Goal: Task Accomplishment & Management: Use online tool/utility

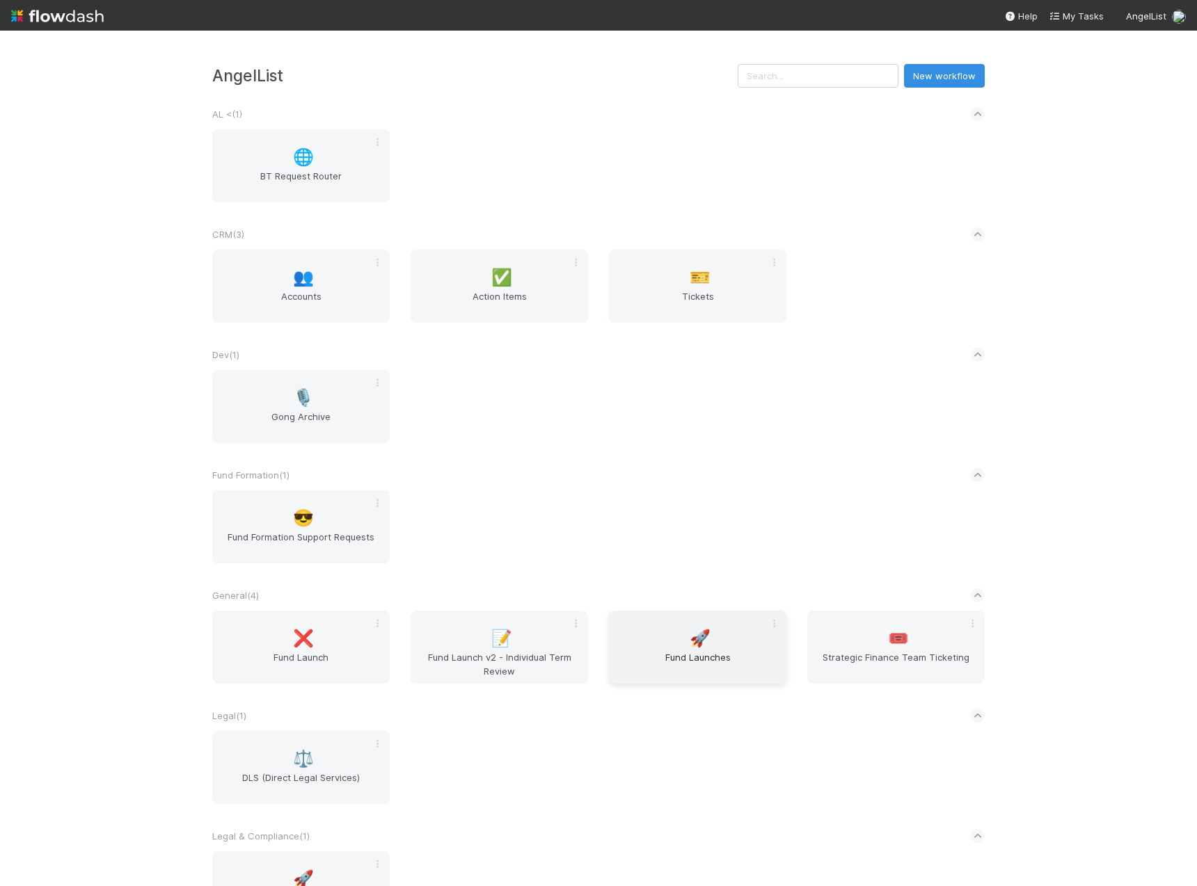
click at [704, 650] on span "Fund Launches" at bounding box center [697, 664] width 166 height 28
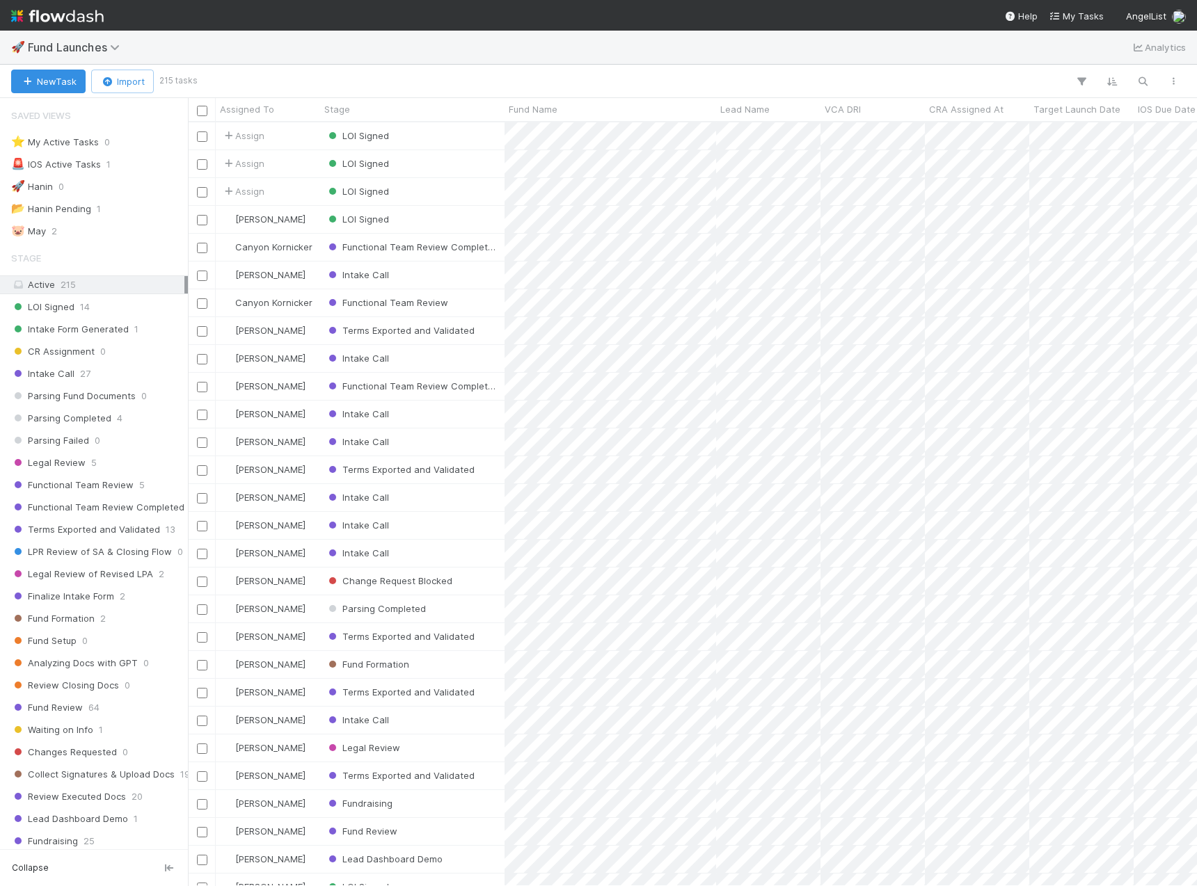
scroll to position [753, 998]
click at [453, 131] on div "LOI Signed" at bounding box center [412, 135] width 184 height 27
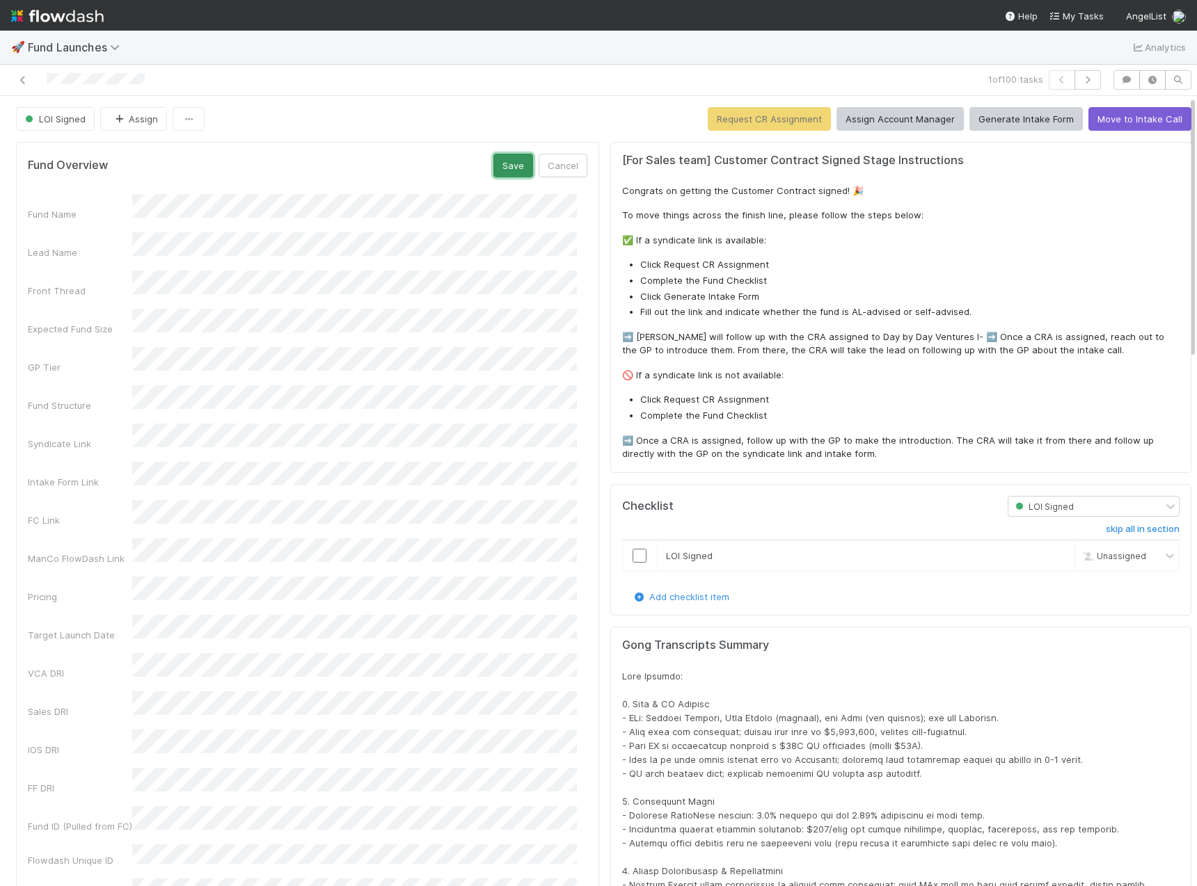
click at [500, 170] on button "Save" at bounding box center [513, 166] width 40 height 24
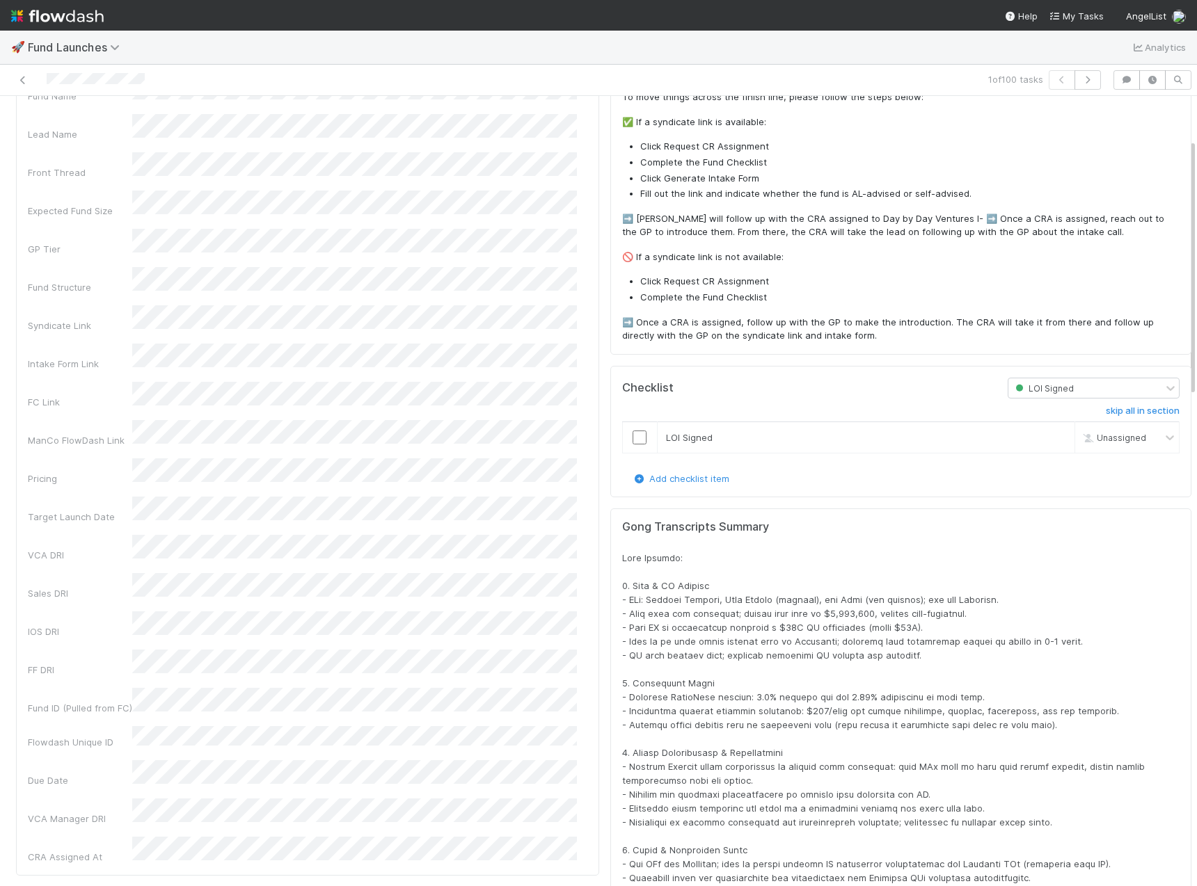
scroll to position [132, 0]
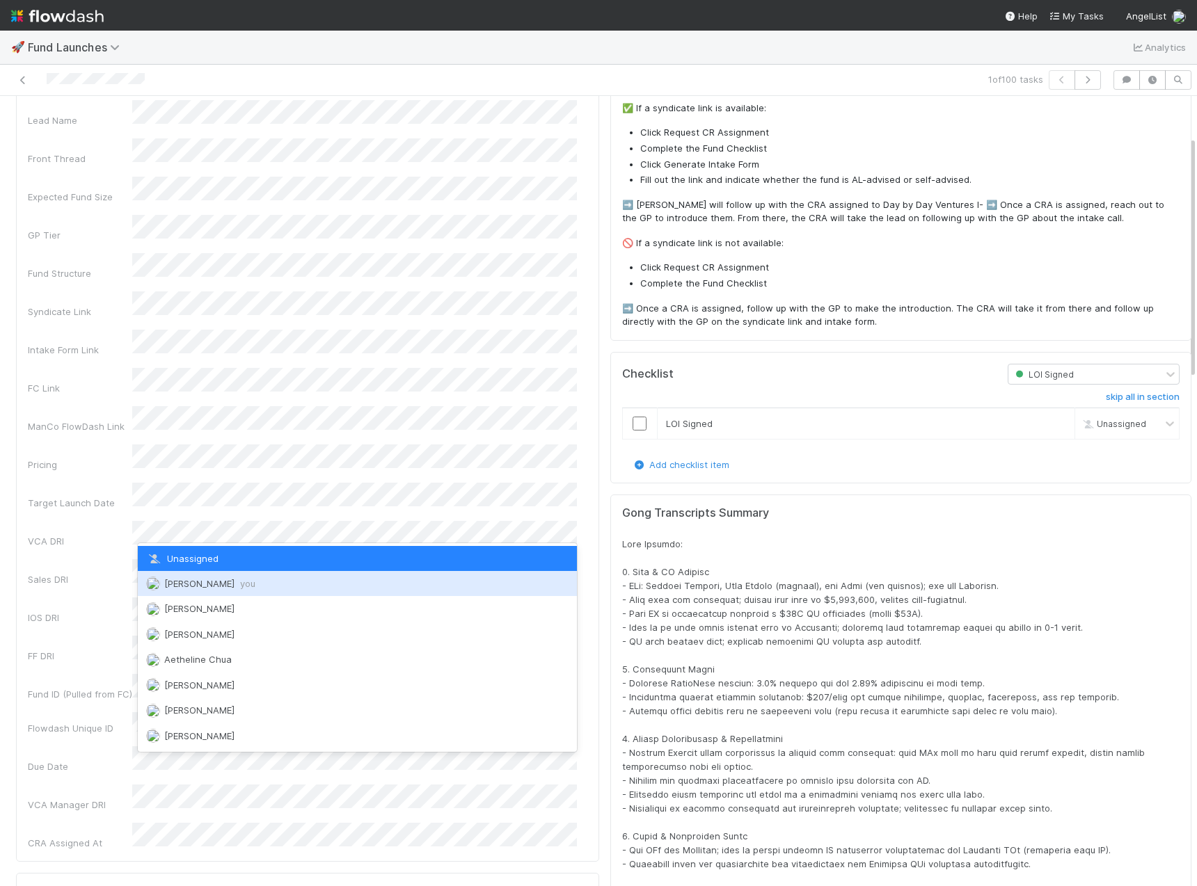
click at [207, 585] on span "Andrew Rodriguez you" at bounding box center [209, 583] width 91 height 11
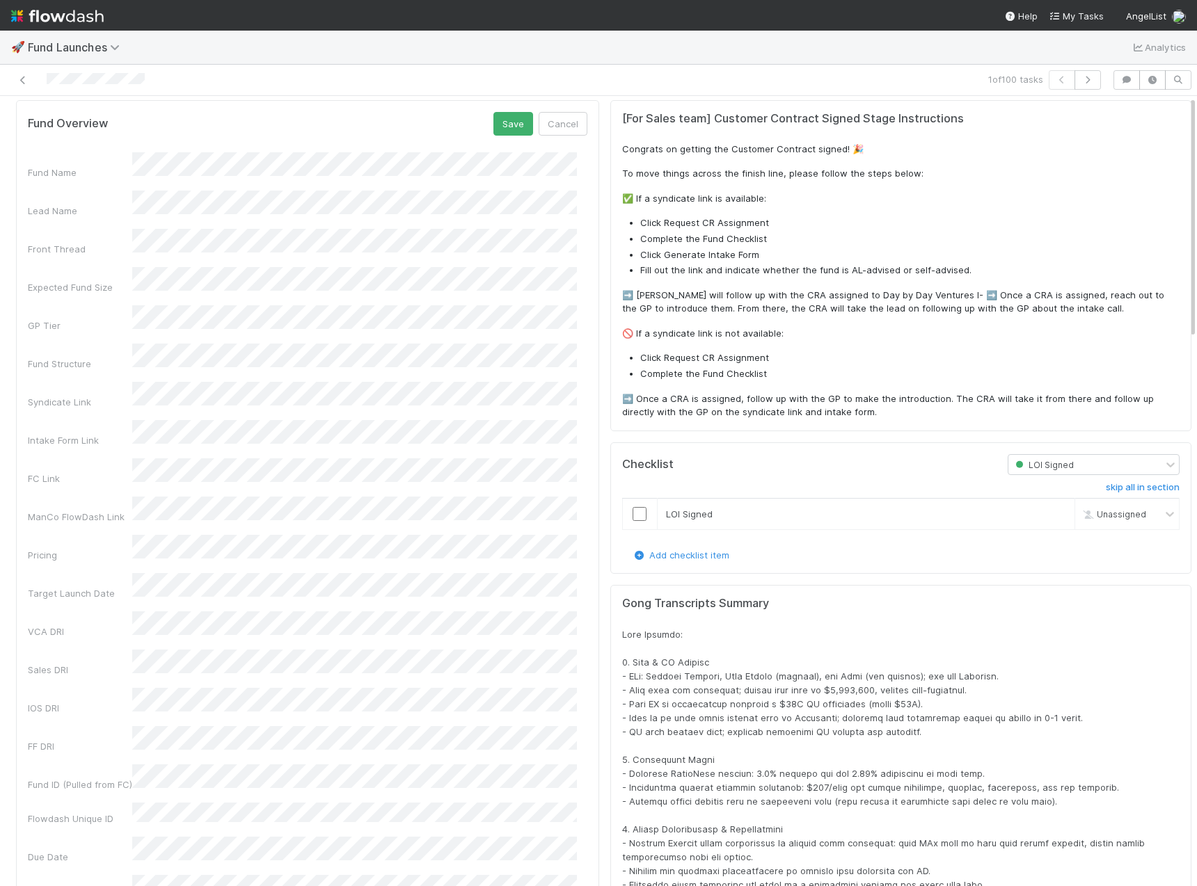
scroll to position [0, 0]
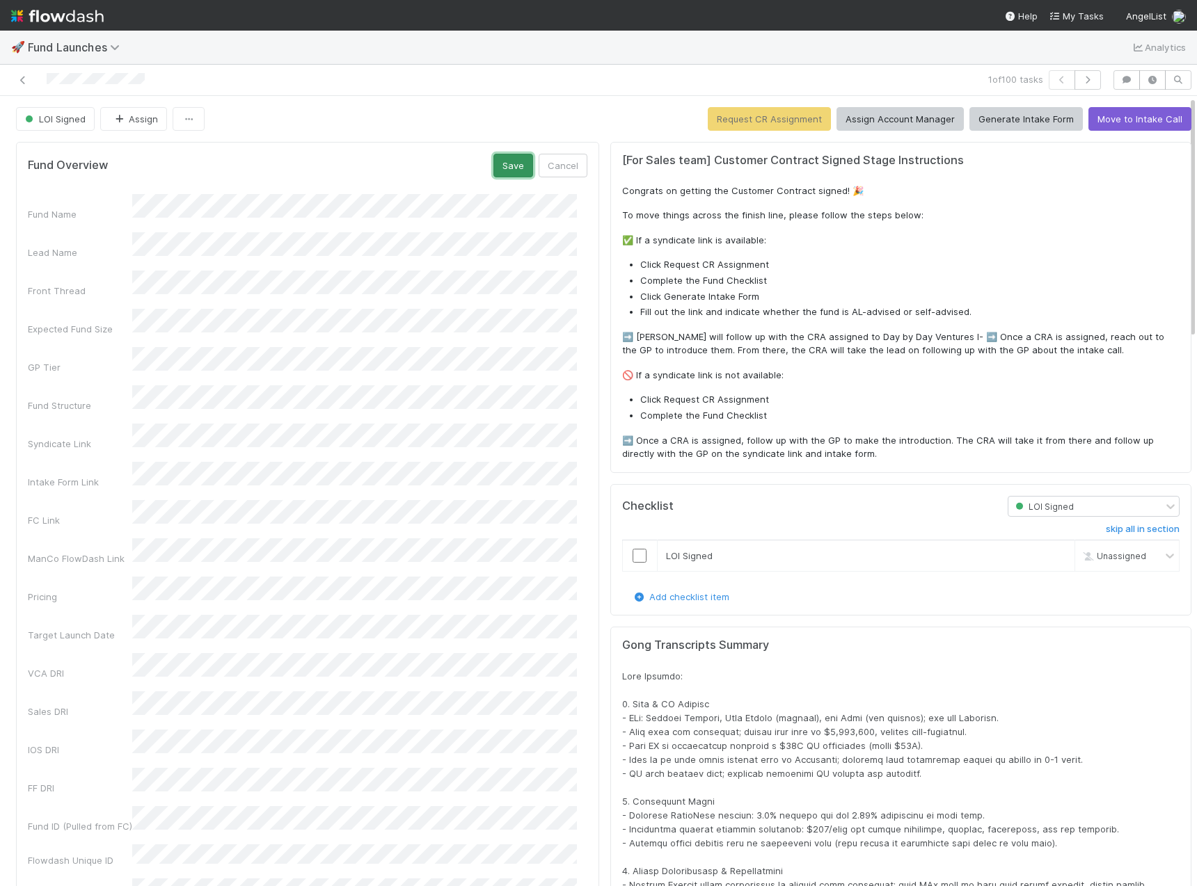
click at [505, 170] on button "Save" at bounding box center [513, 166] width 40 height 24
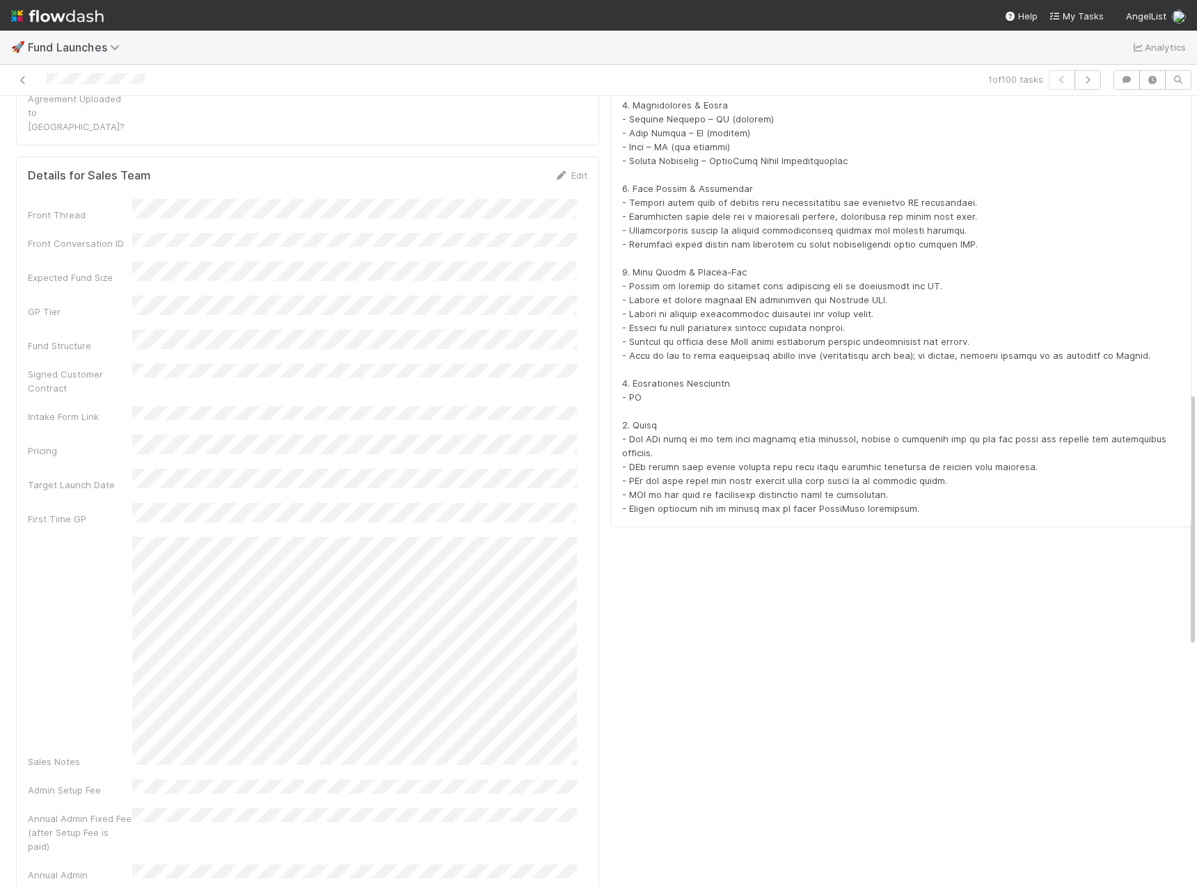
scroll to position [929, 0]
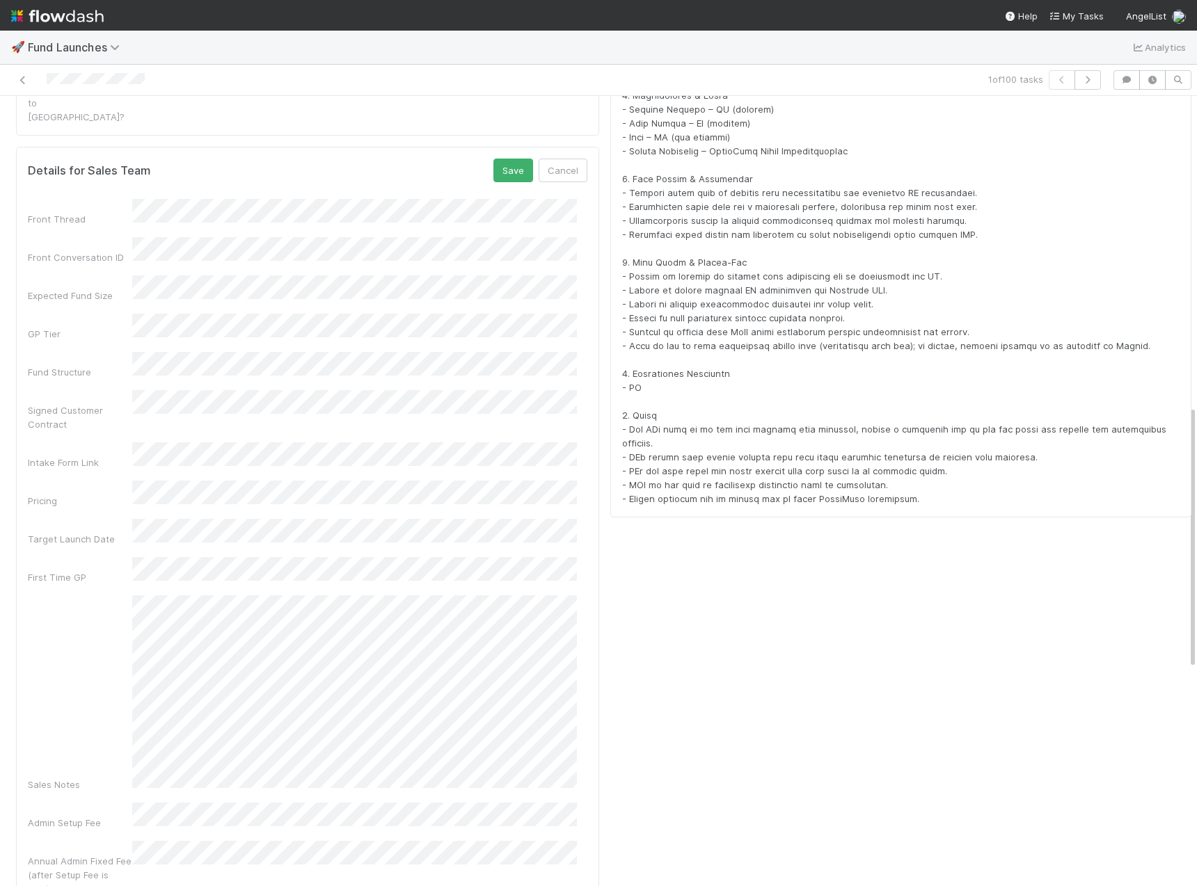
click at [587, 757] on div "Details for Sales Team Save Cancel Front Thread Front Conversation ID Expected …" at bounding box center [307, 599] width 583 height 904
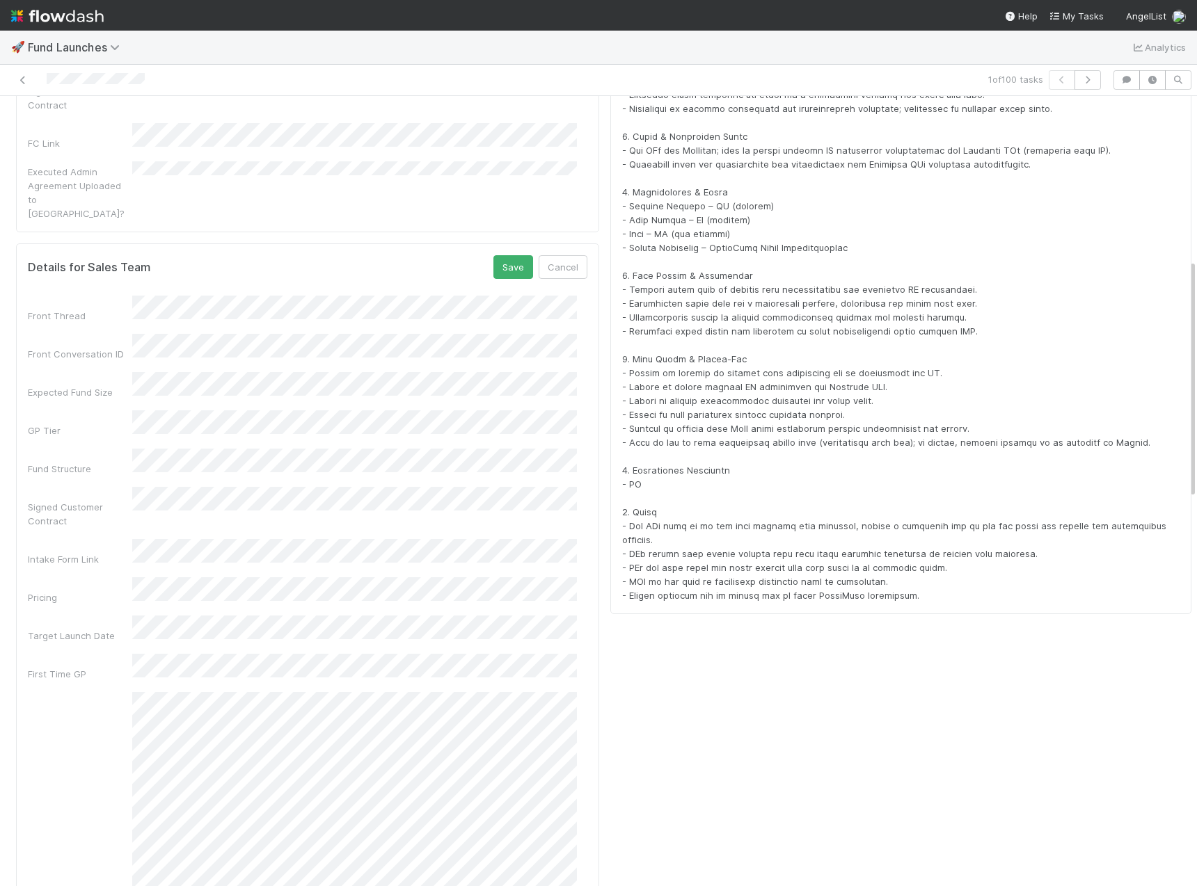
scroll to position [542, 0]
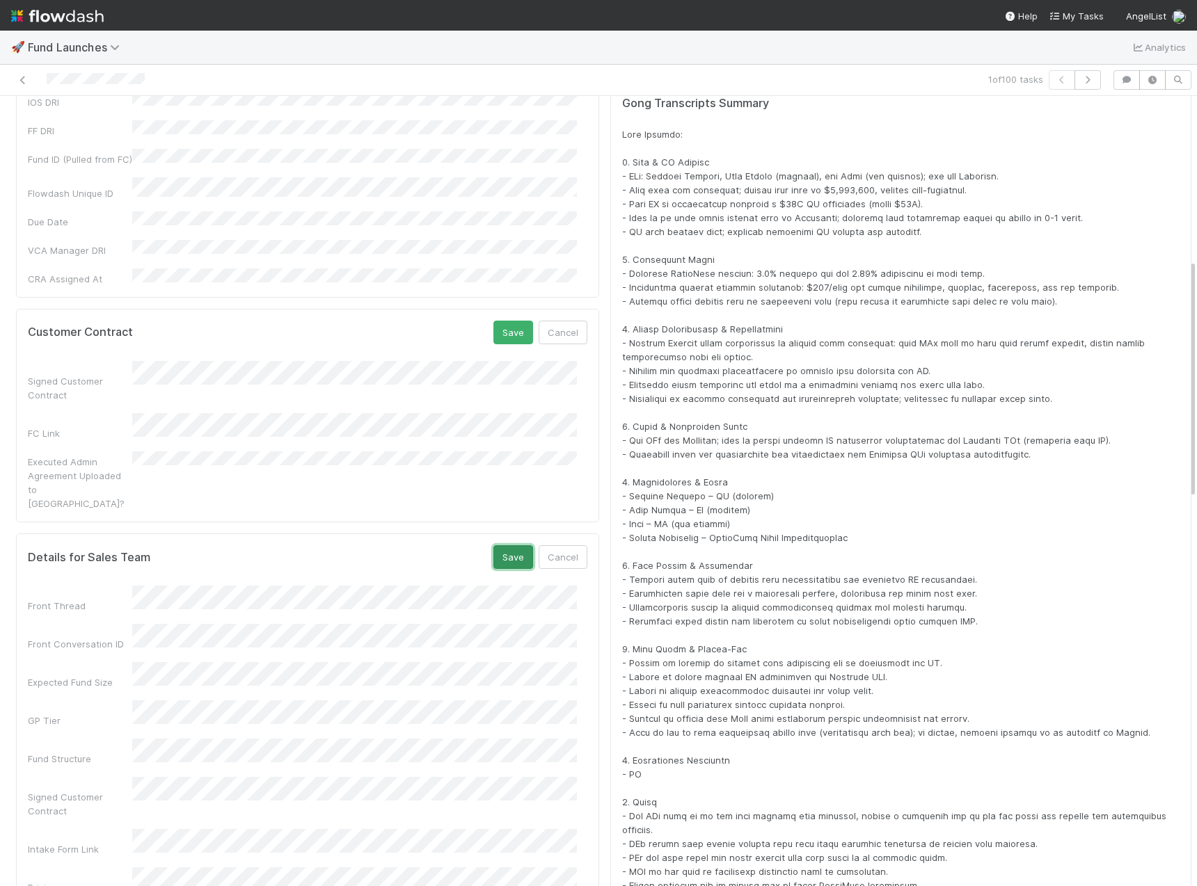
click at [506, 545] on button "Save" at bounding box center [513, 557] width 40 height 24
click at [502, 321] on button "Save" at bounding box center [513, 333] width 40 height 24
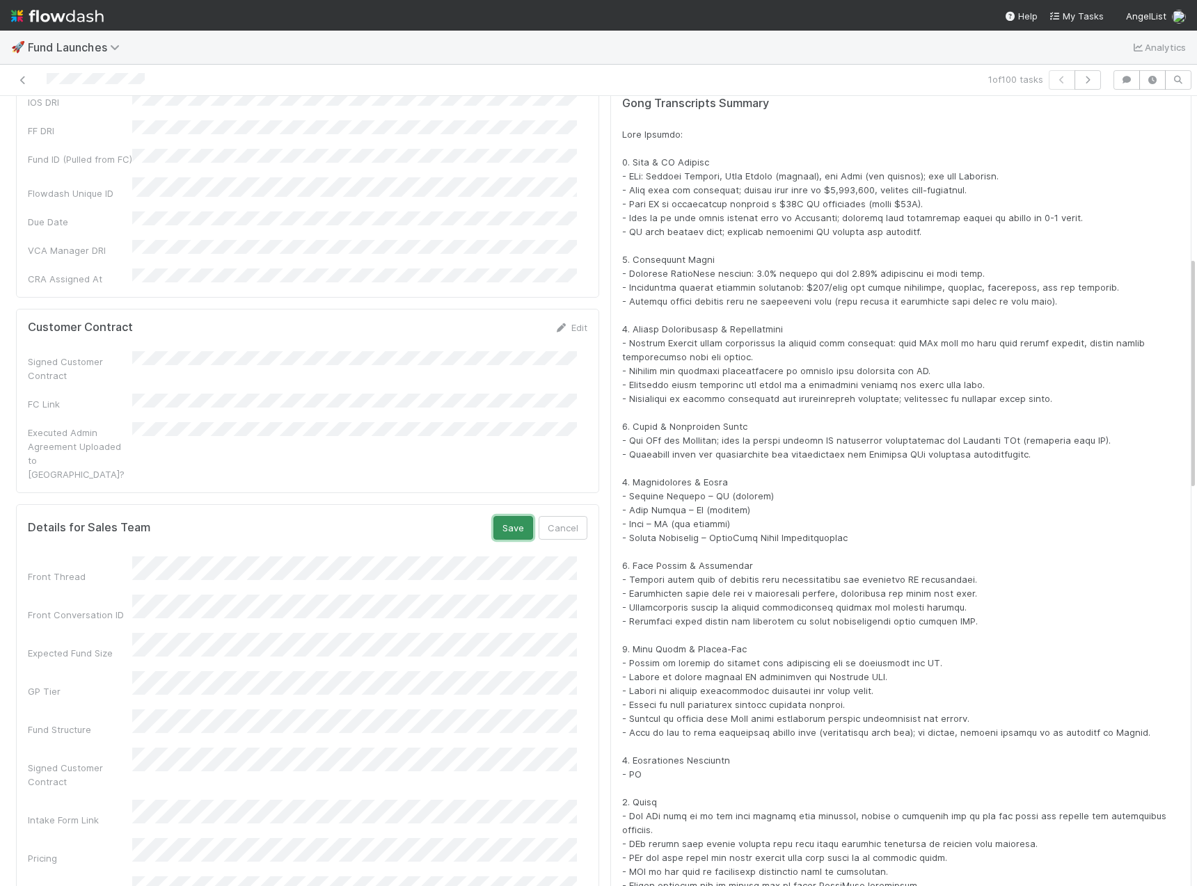
click at [503, 516] on button "Save" at bounding box center [513, 528] width 40 height 24
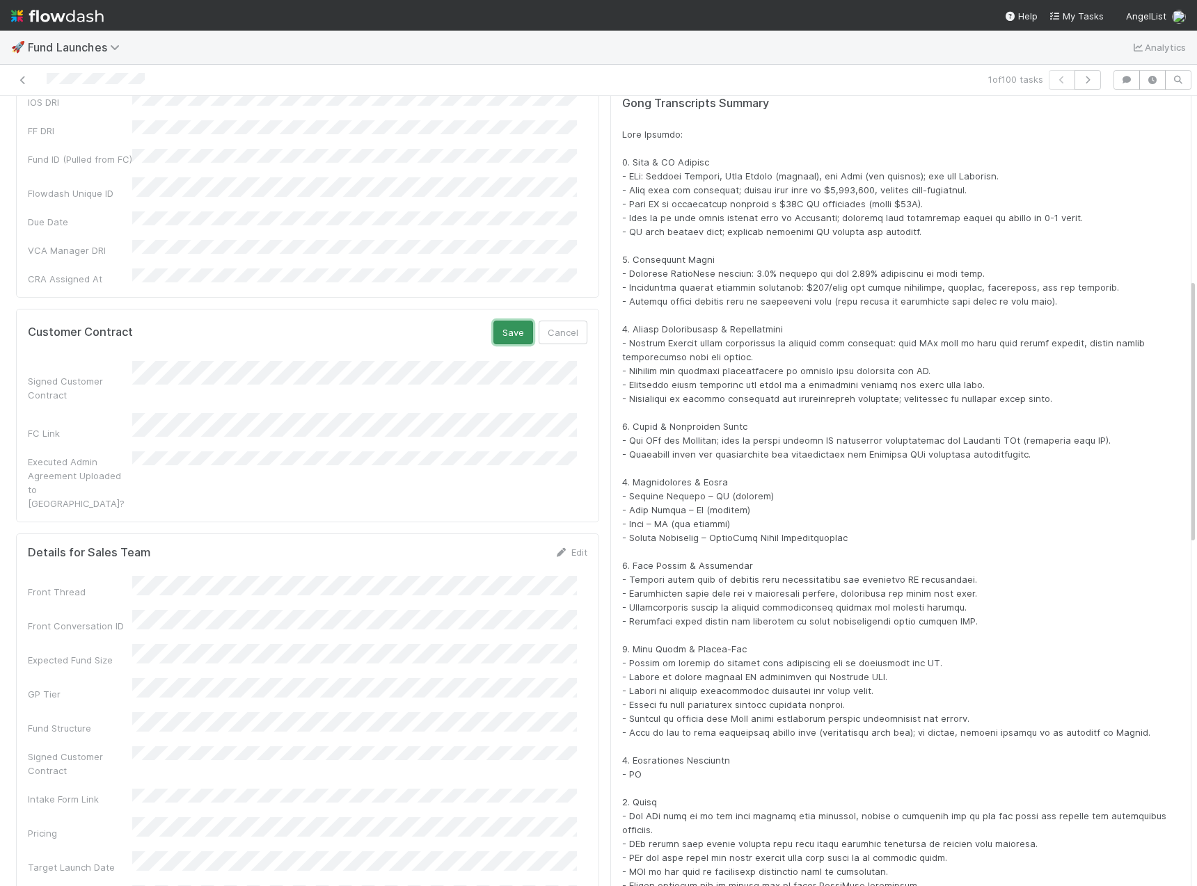
click at [499, 321] on button "Save" at bounding box center [513, 333] width 40 height 24
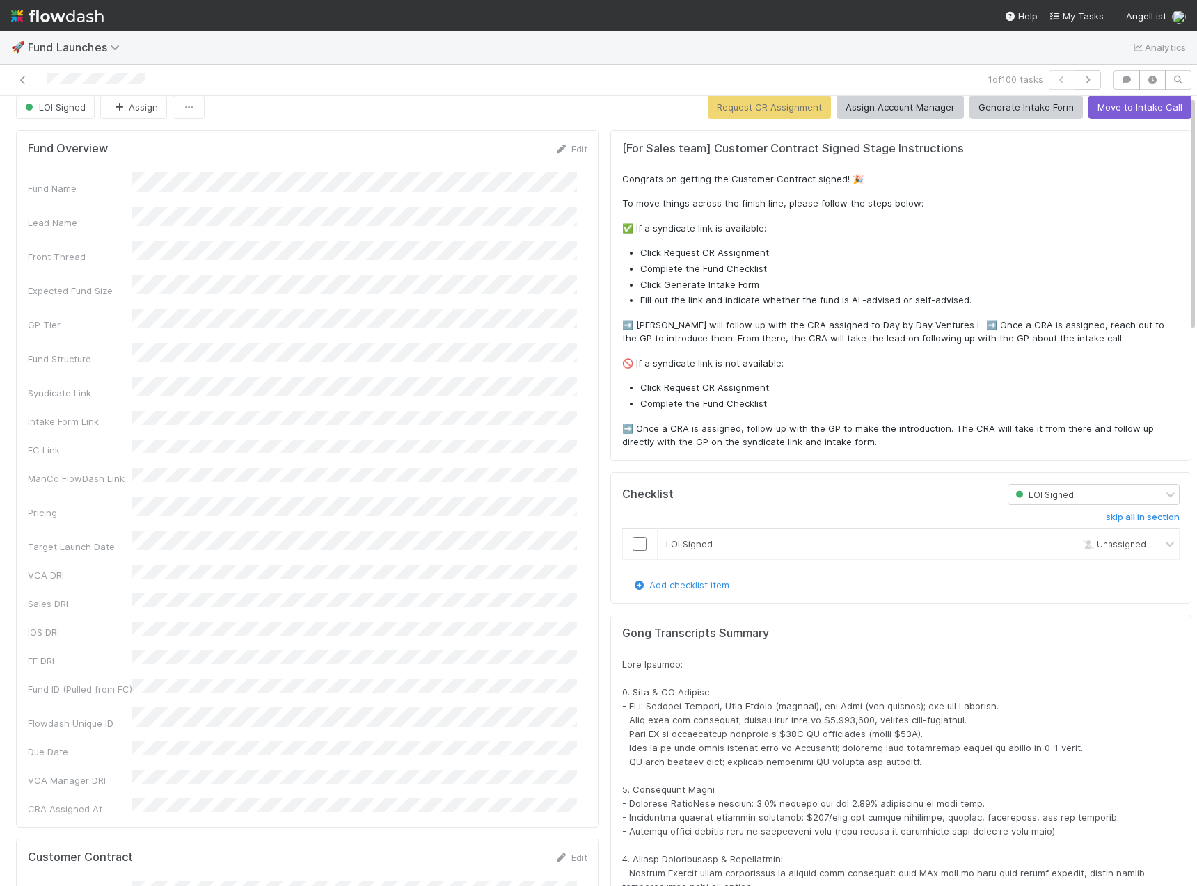
scroll to position [0, 0]
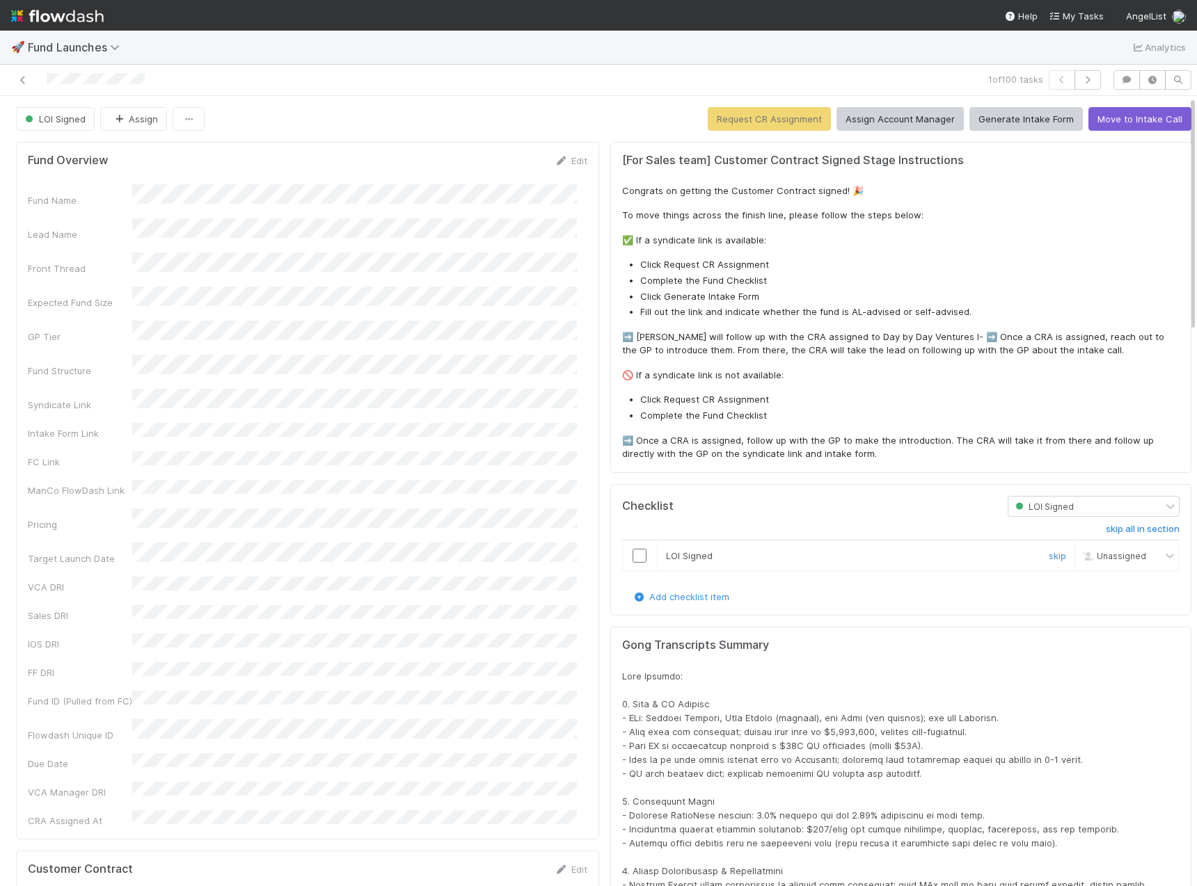
click at [632, 556] on input "checkbox" at bounding box center [639, 556] width 14 height 14
checkbox input "true"
click at [757, 120] on button "Request CR Assignment" at bounding box center [769, 119] width 123 height 24
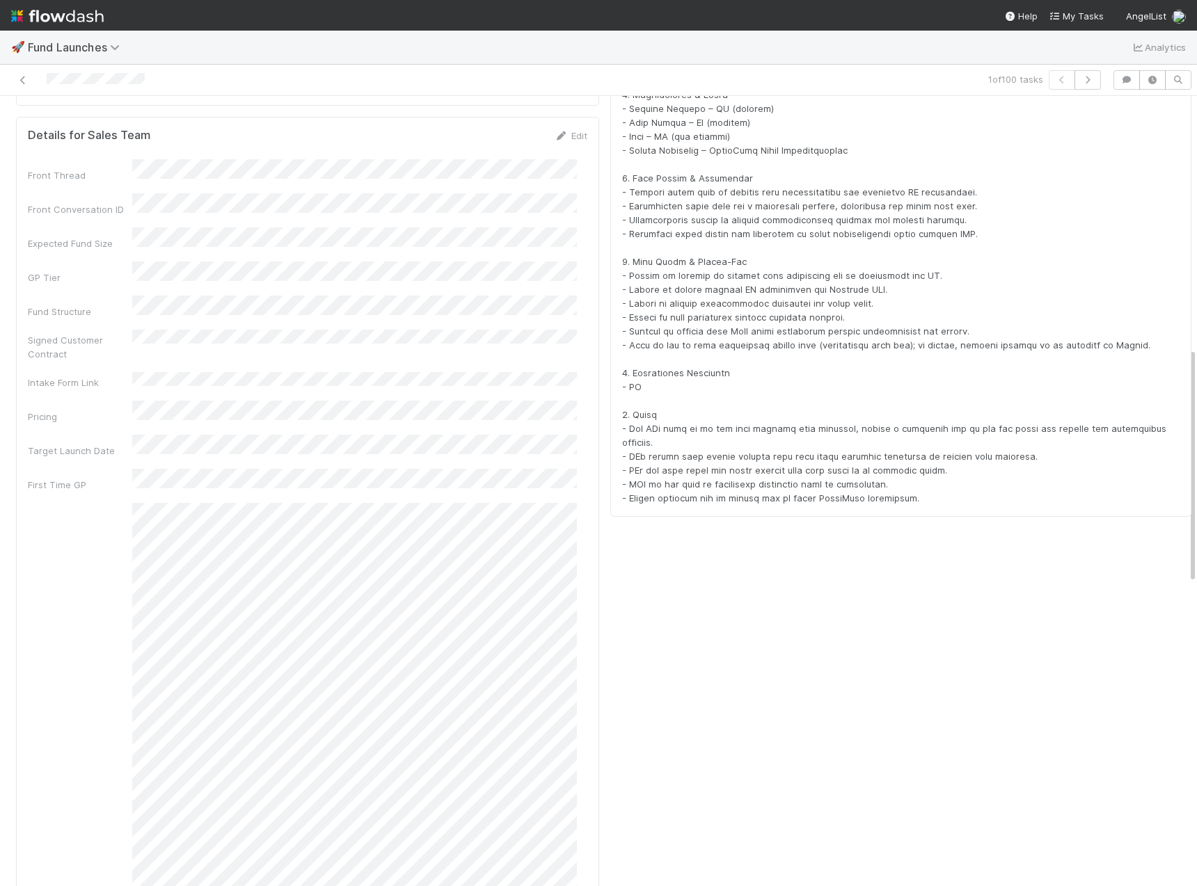
scroll to position [952, 0]
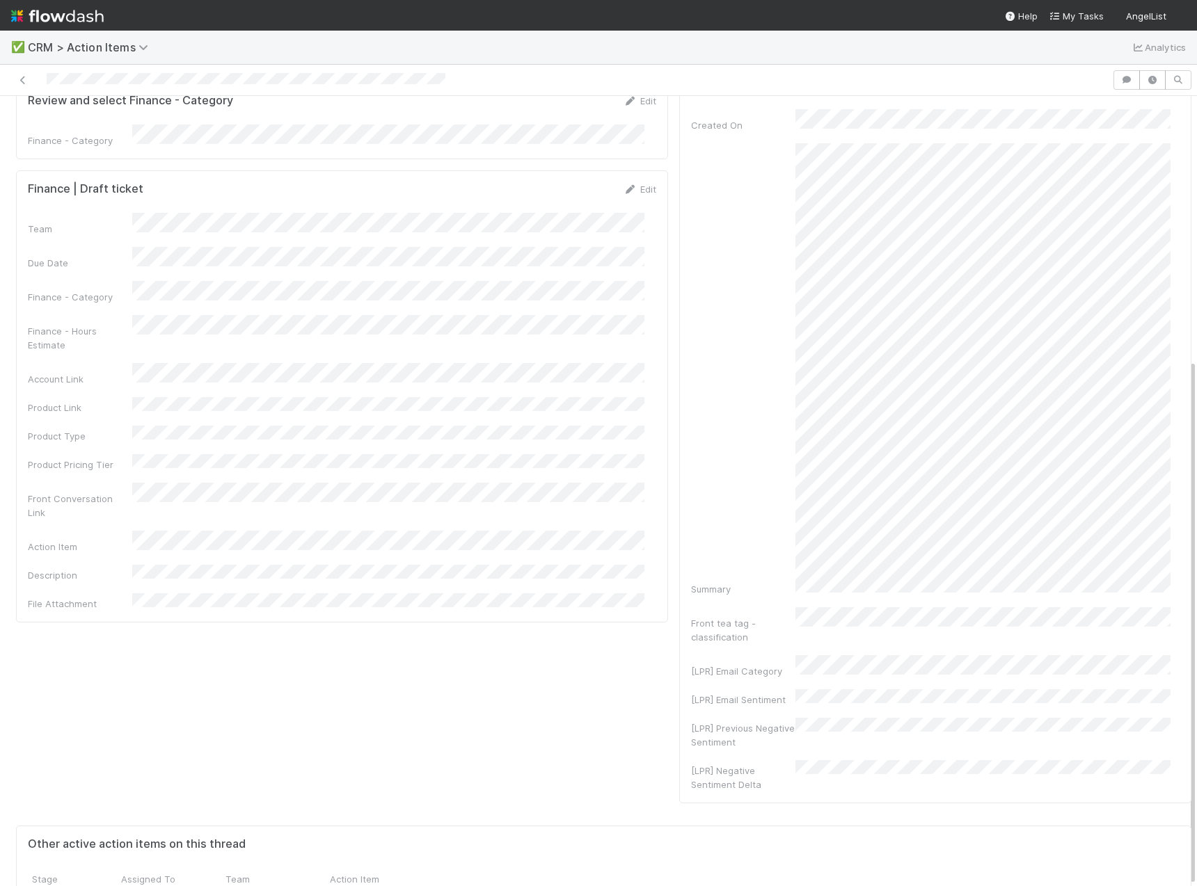
scroll to position [396, 0]
